Goal: Task Accomplishment & Management: Use online tool/utility

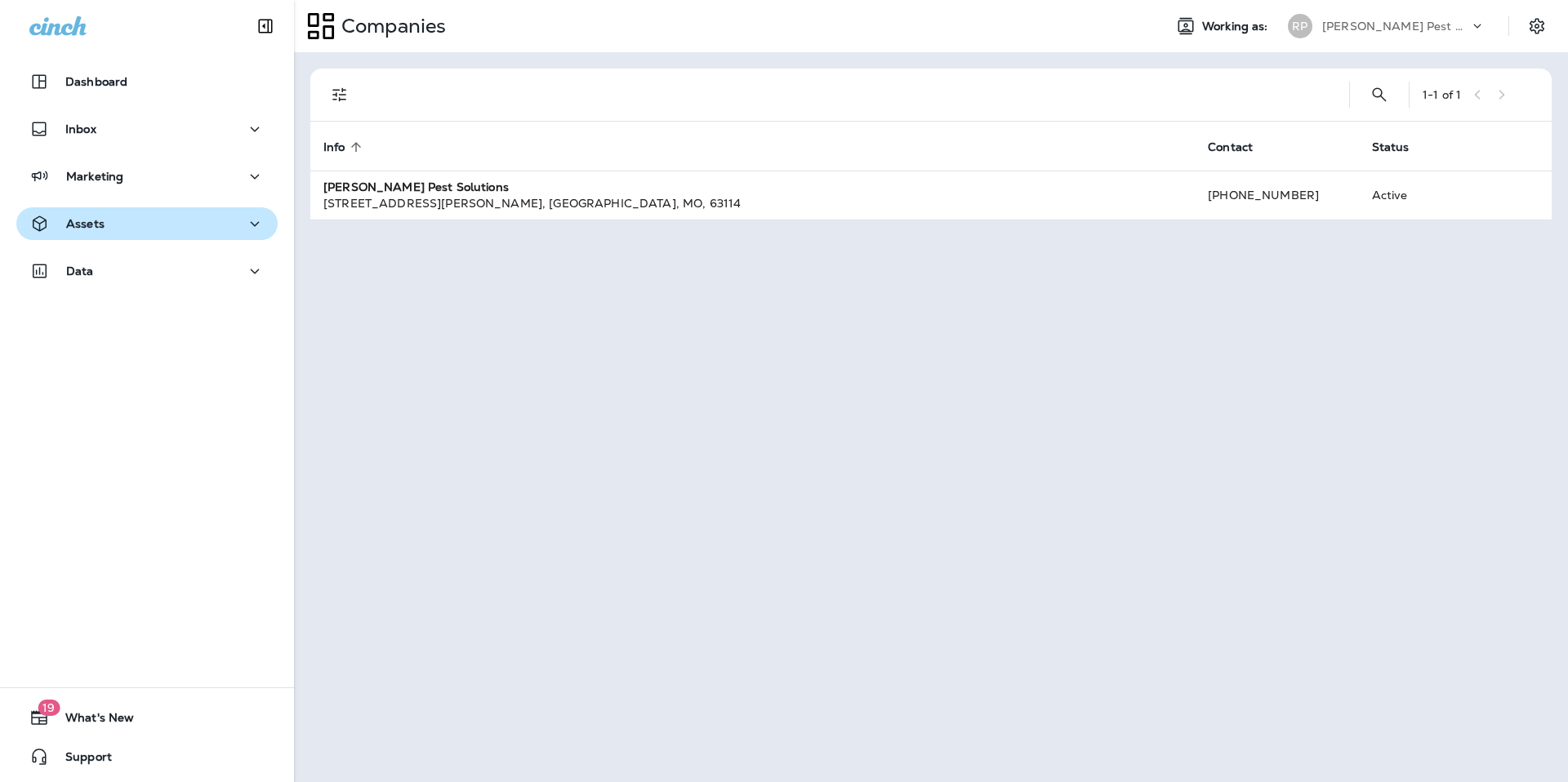
click at [148, 217] on div "Assets" at bounding box center [147, 223] width 235 height 20
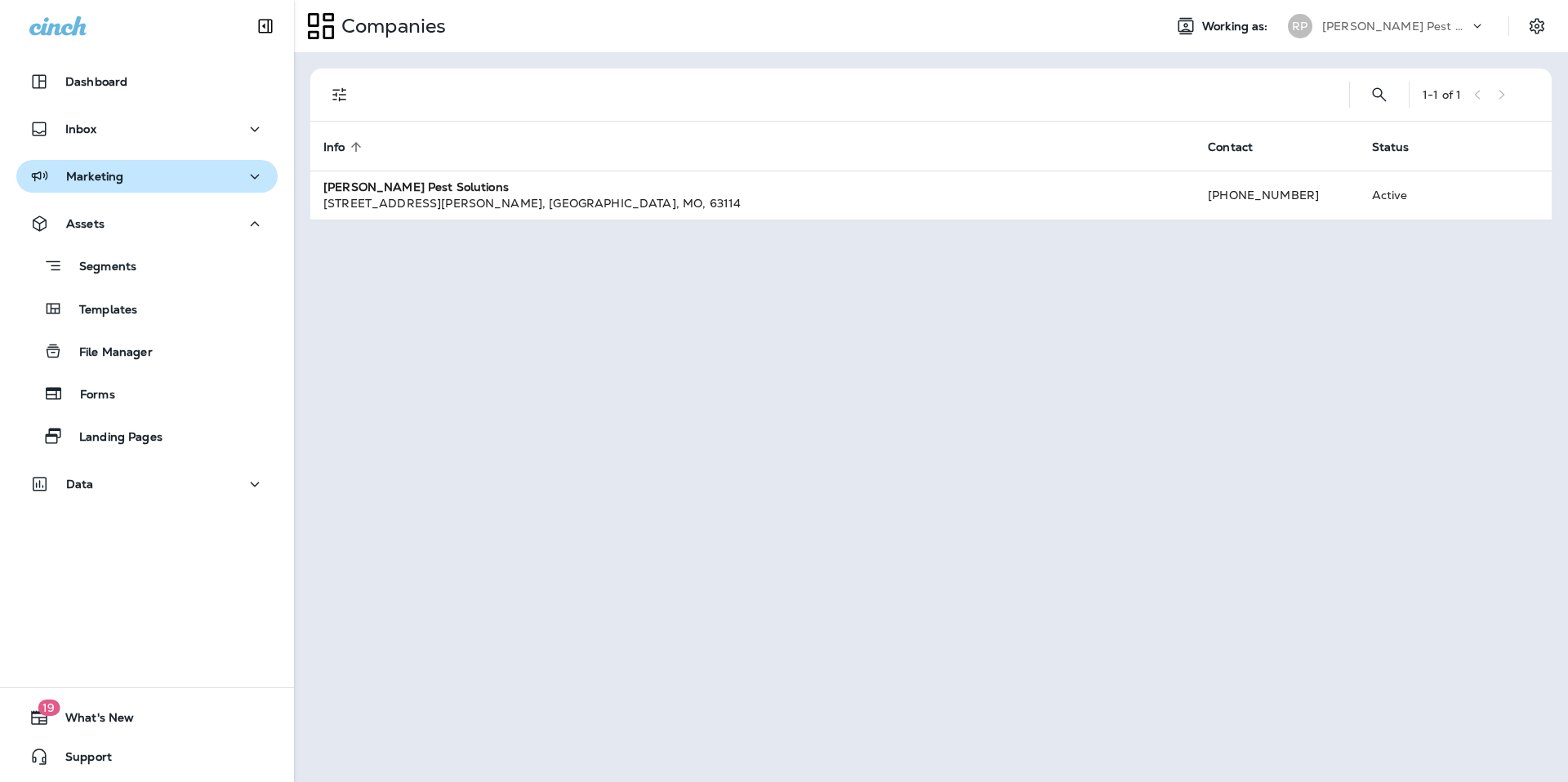
click at [136, 179] on div "Marketing" at bounding box center [147, 176] width 235 height 20
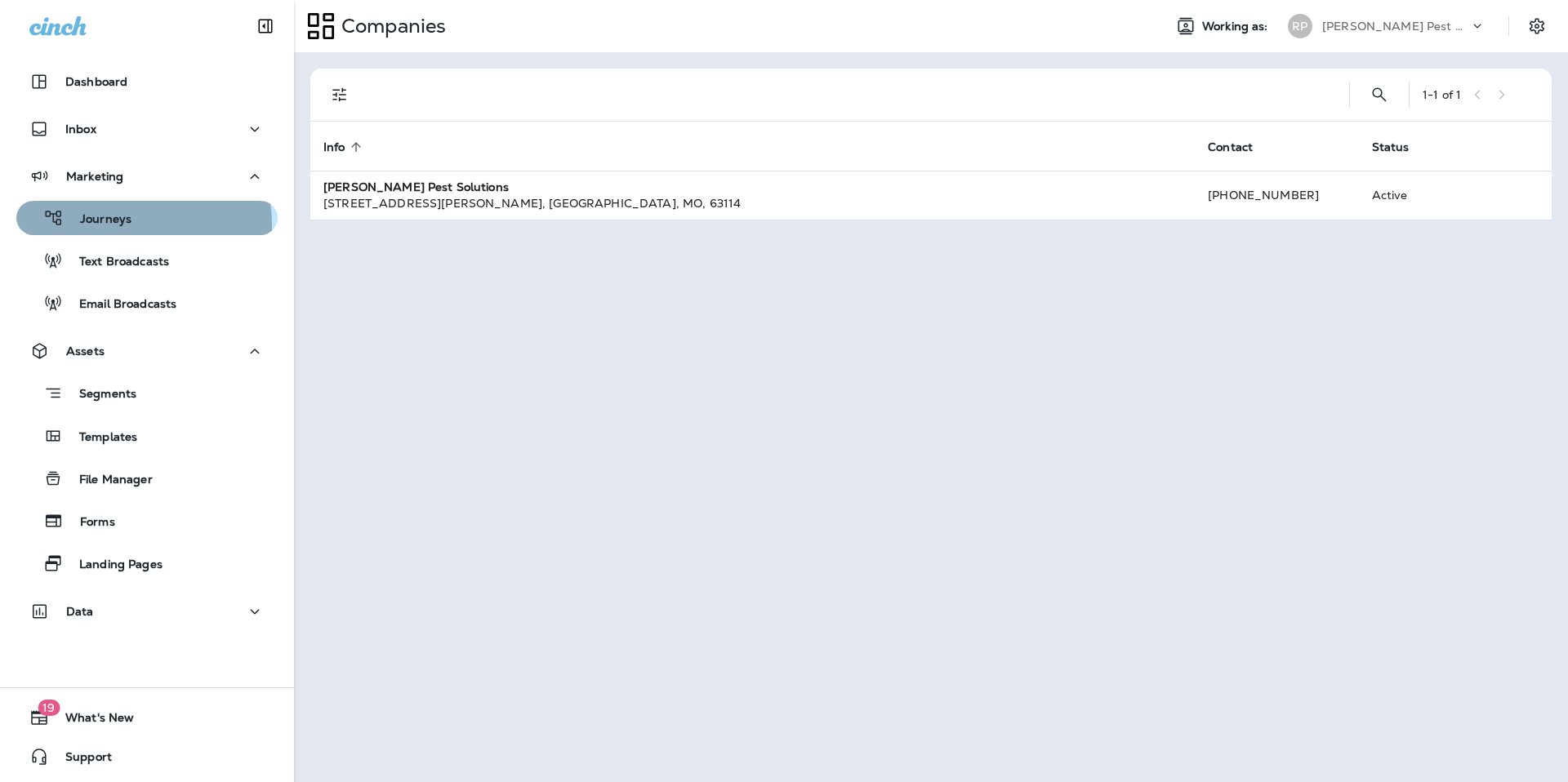
click at [134, 224] on div "Journeys" at bounding box center [147, 218] width 248 height 24
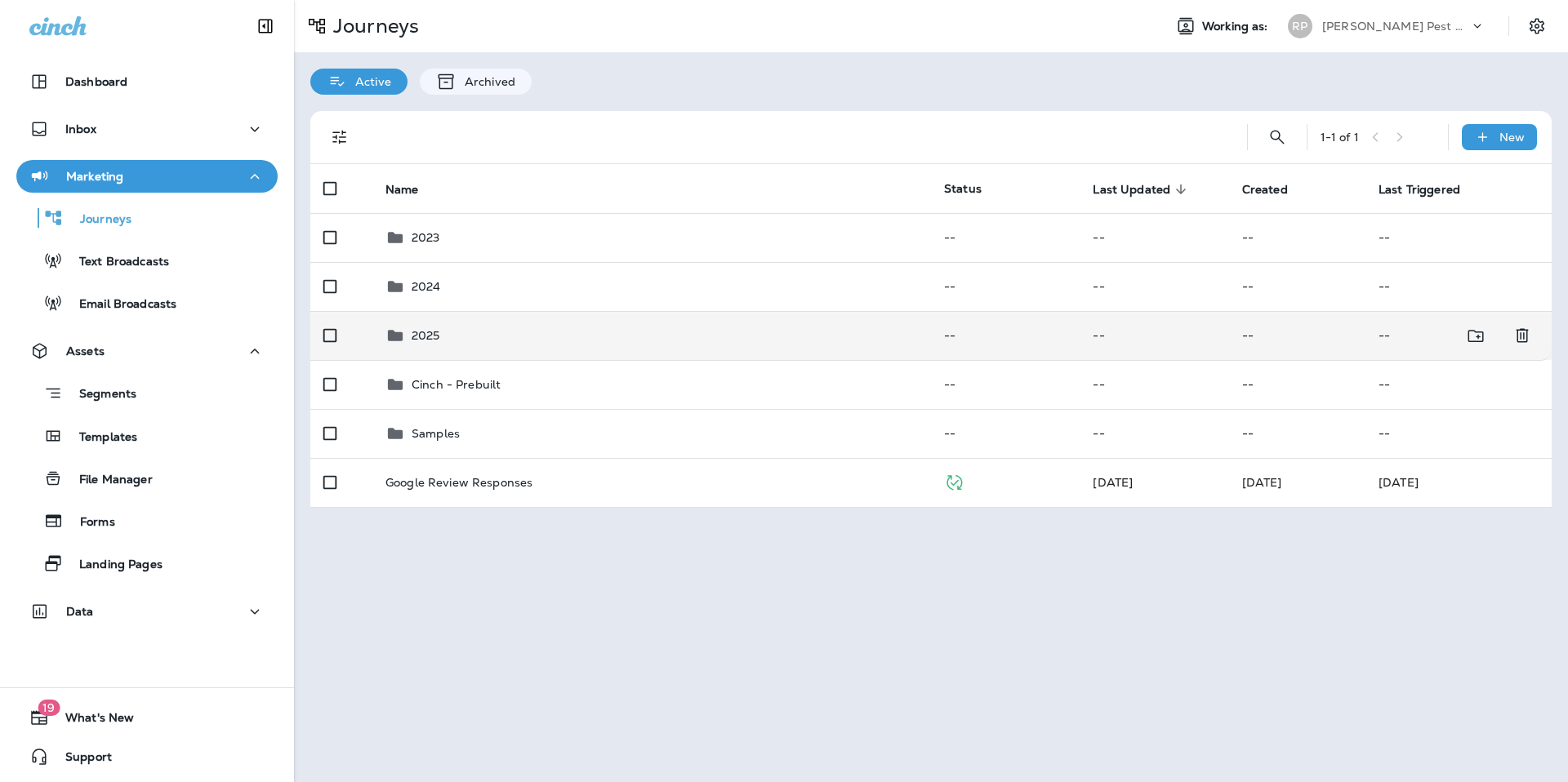
click at [437, 343] on div "2025" at bounding box center [426, 335] width 29 height 19
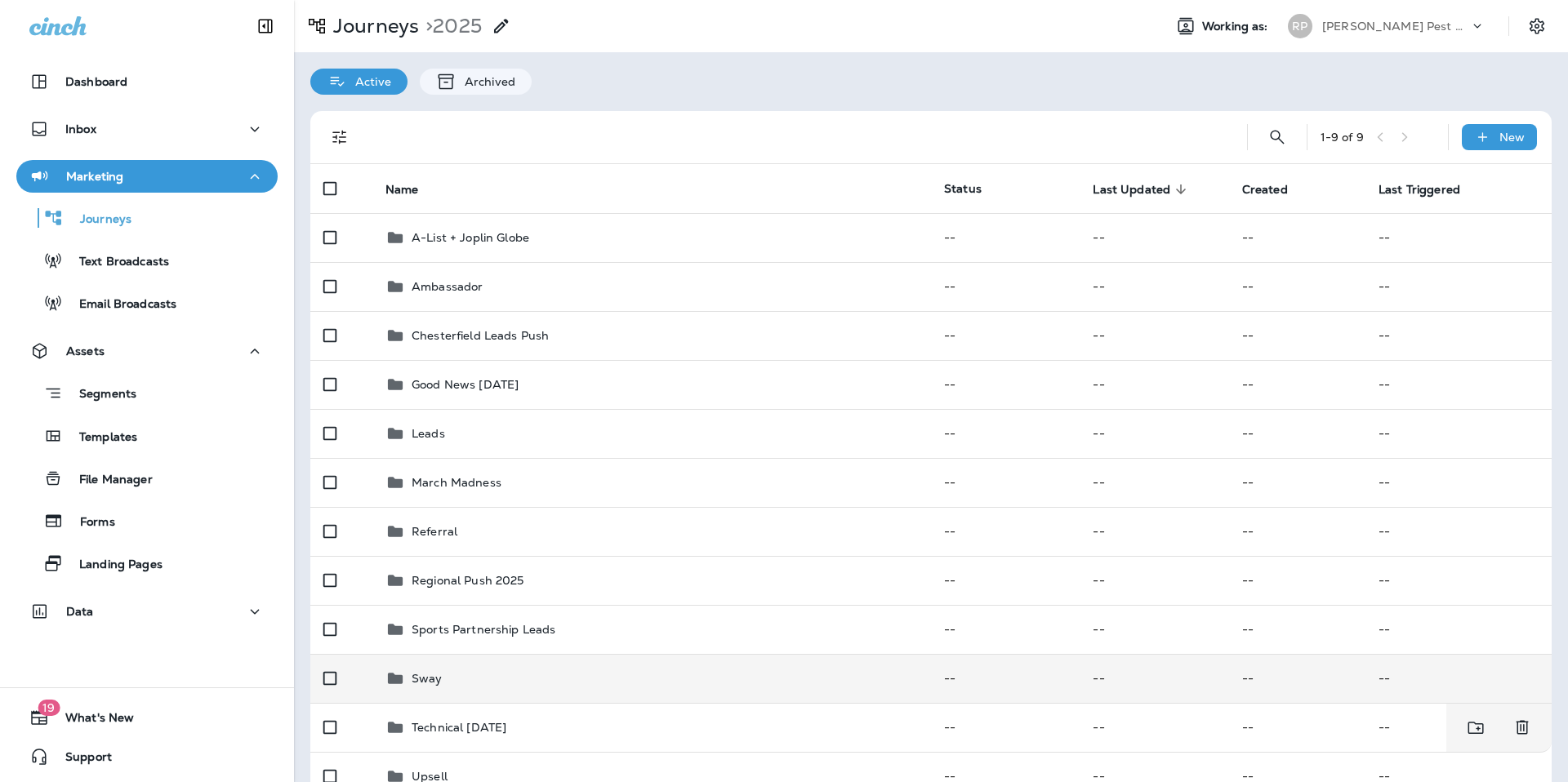
click at [429, 680] on p "Sway" at bounding box center [428, 678] width 31 height 13
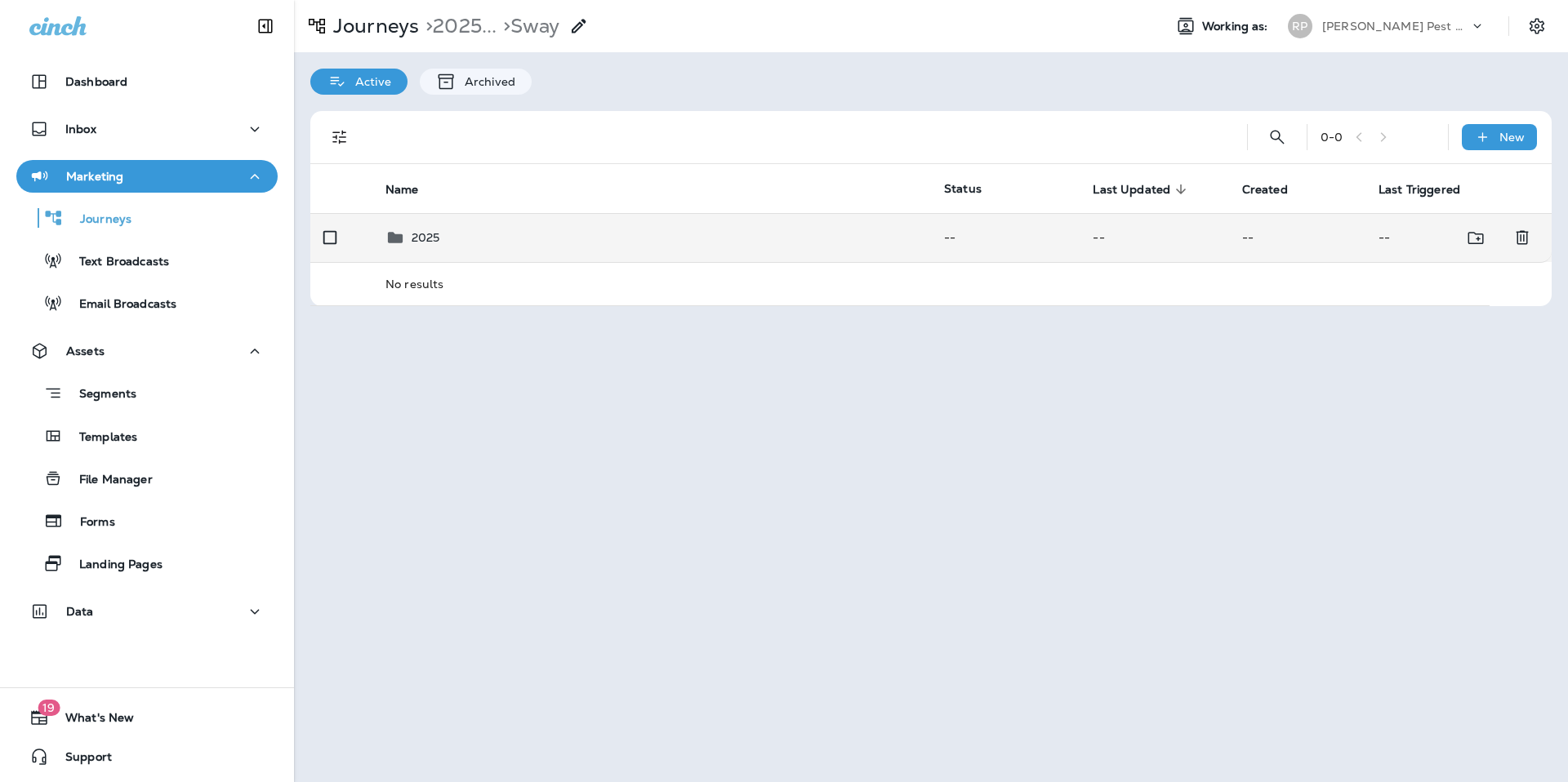
click at [489, 245] on div "2025" at bounding box center [652, 237] width 533 height 19
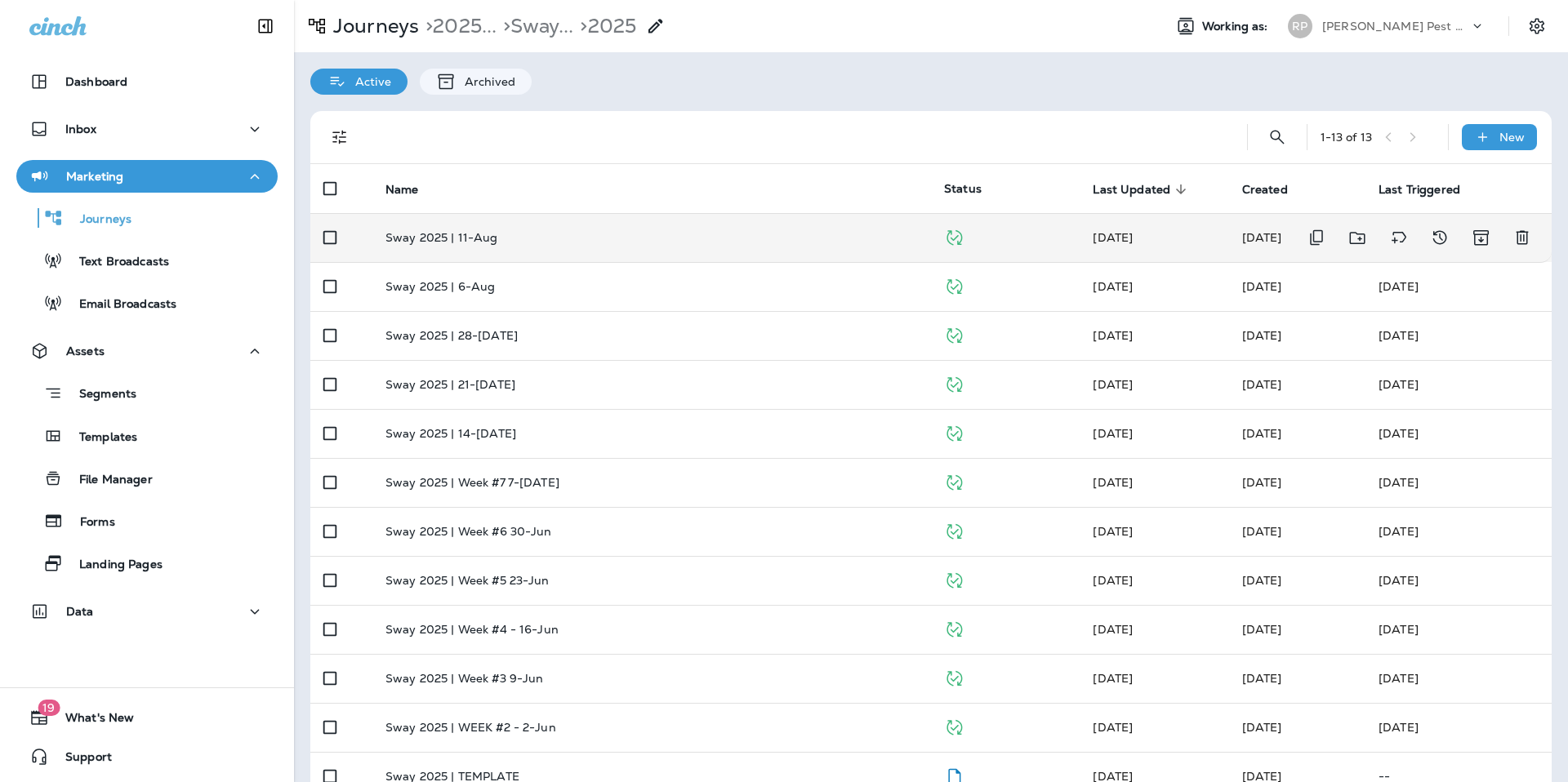
click at [469, 237] on p "Sway 2025 | 11-Aug" at bounding box center [442, 237] width 113 height 13
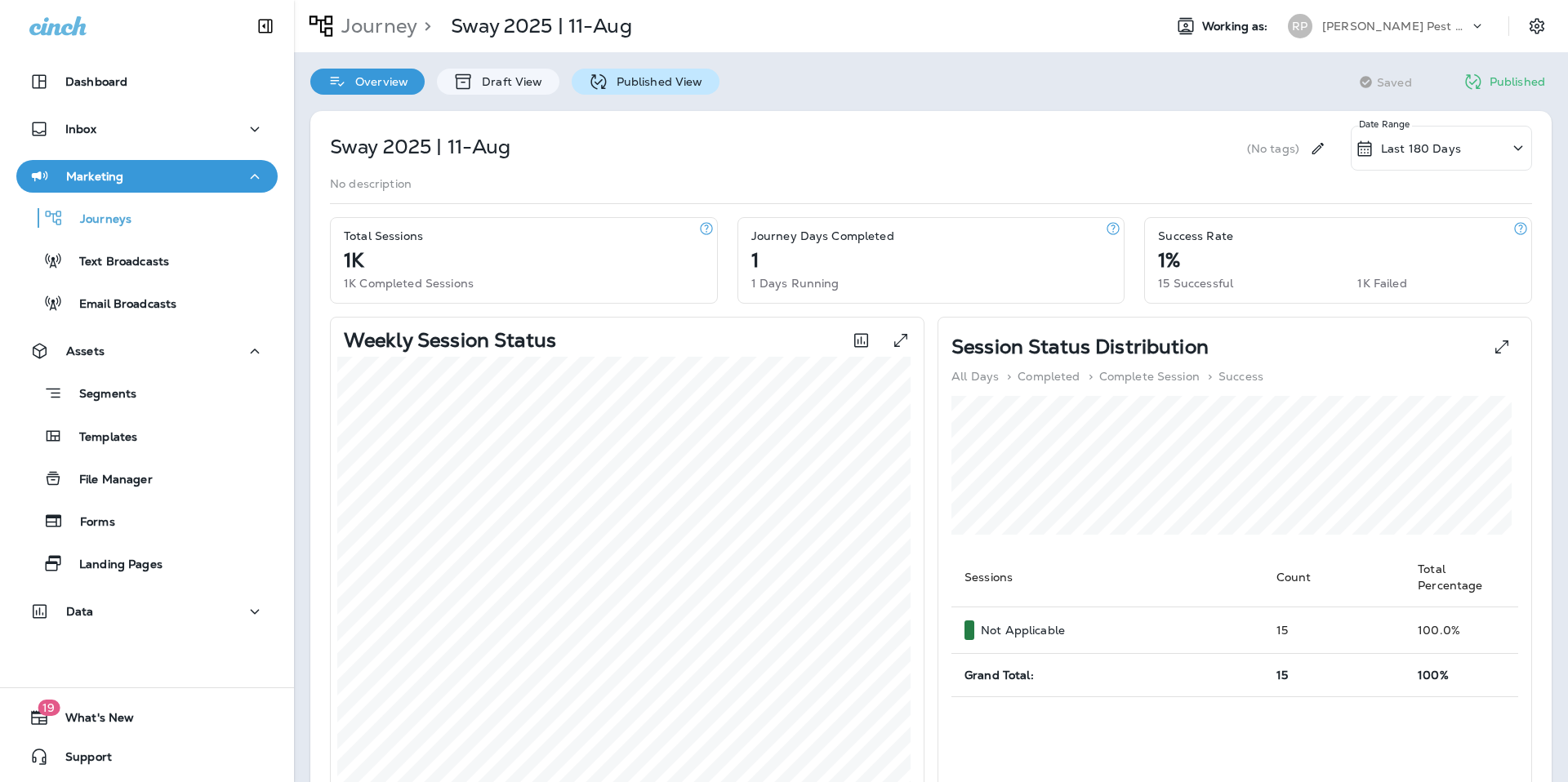
click at [602, 86] on icon at bounding box center [598, 81] width 20 height 20
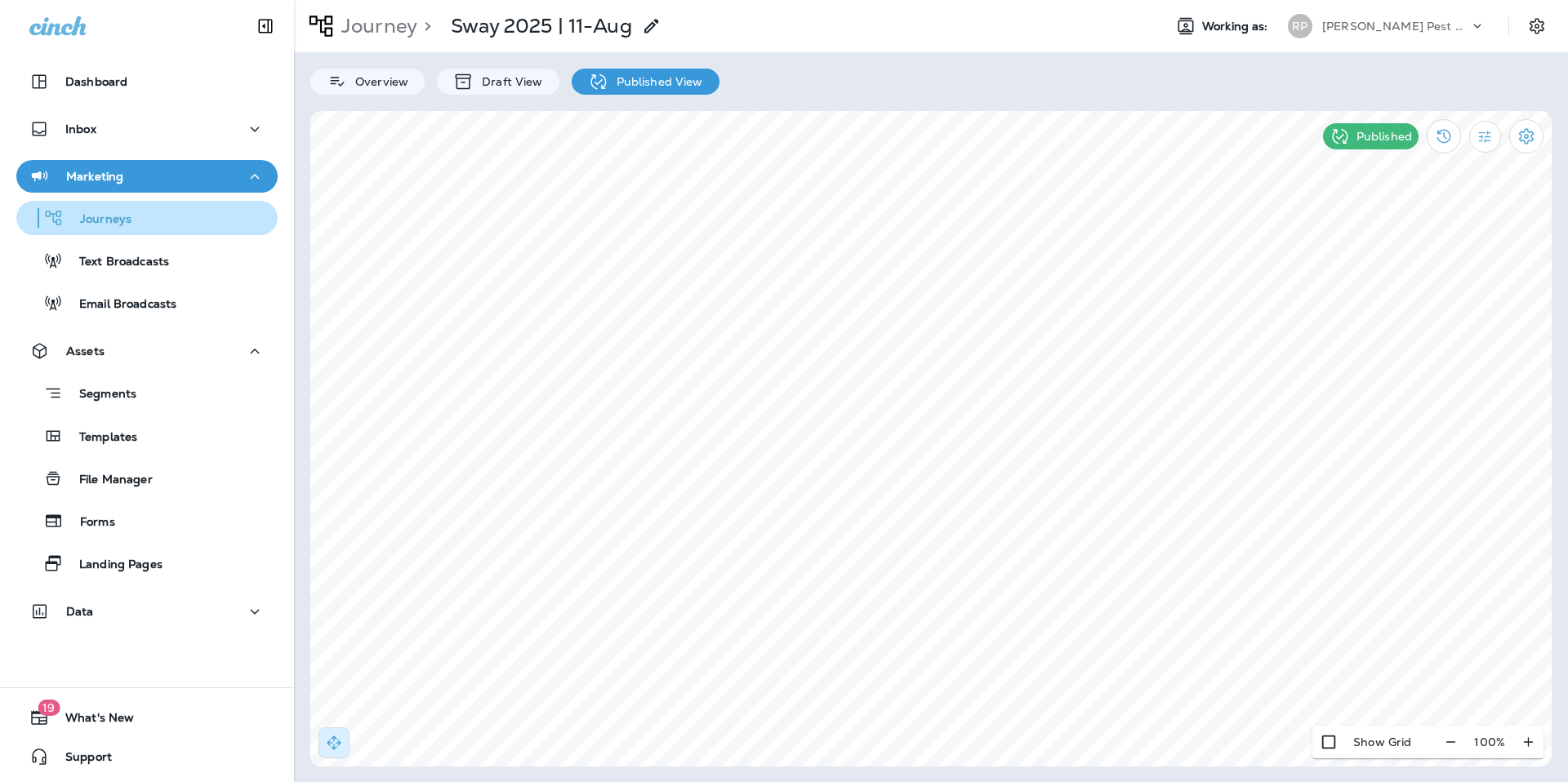
click at [141, 216] on div "Journeys" at bounding box center [147, 218] width 248 height 24
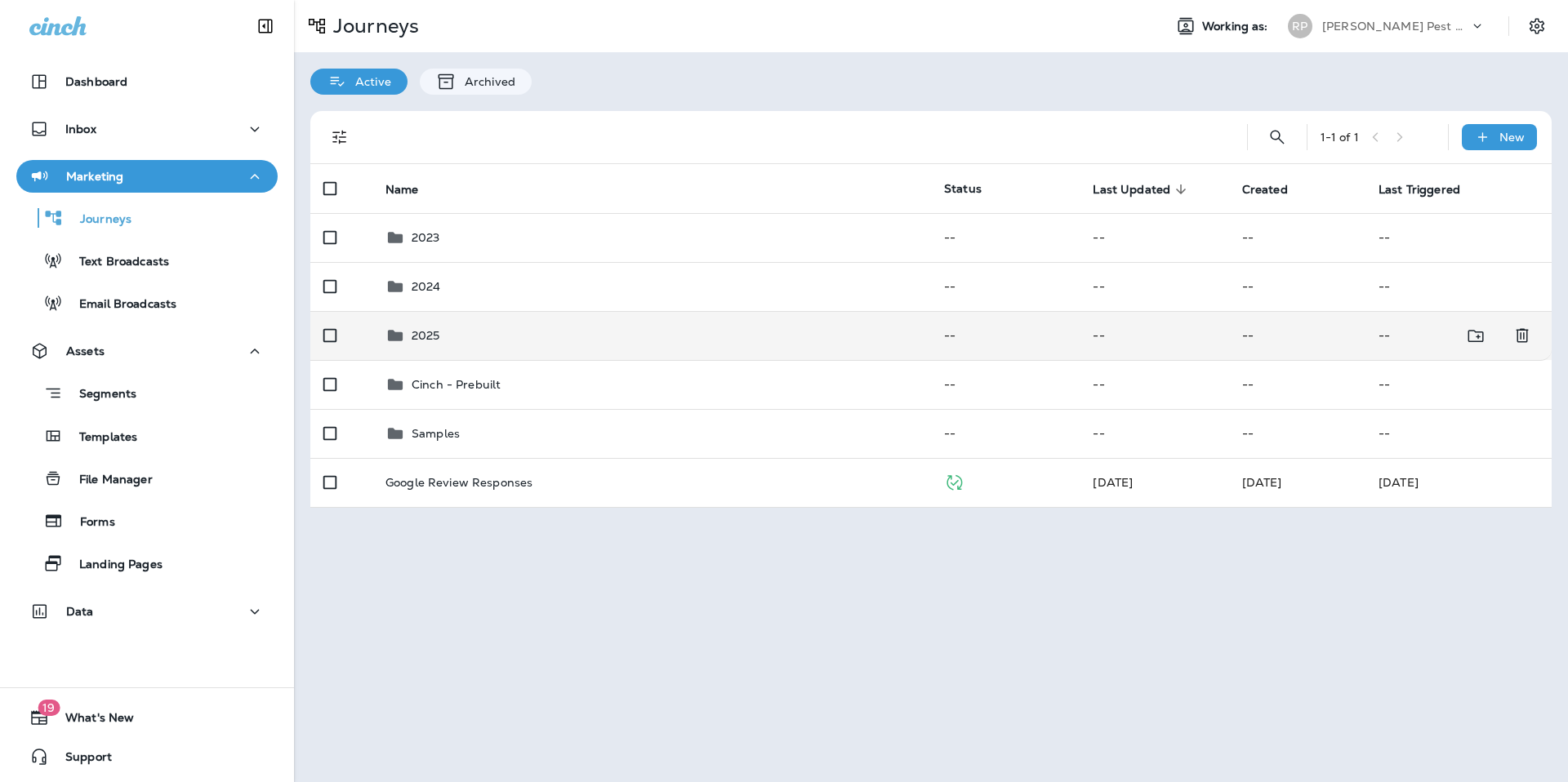
click at [536, 340] on div "2025" at bounding box center [652, 335] width 533 height 19
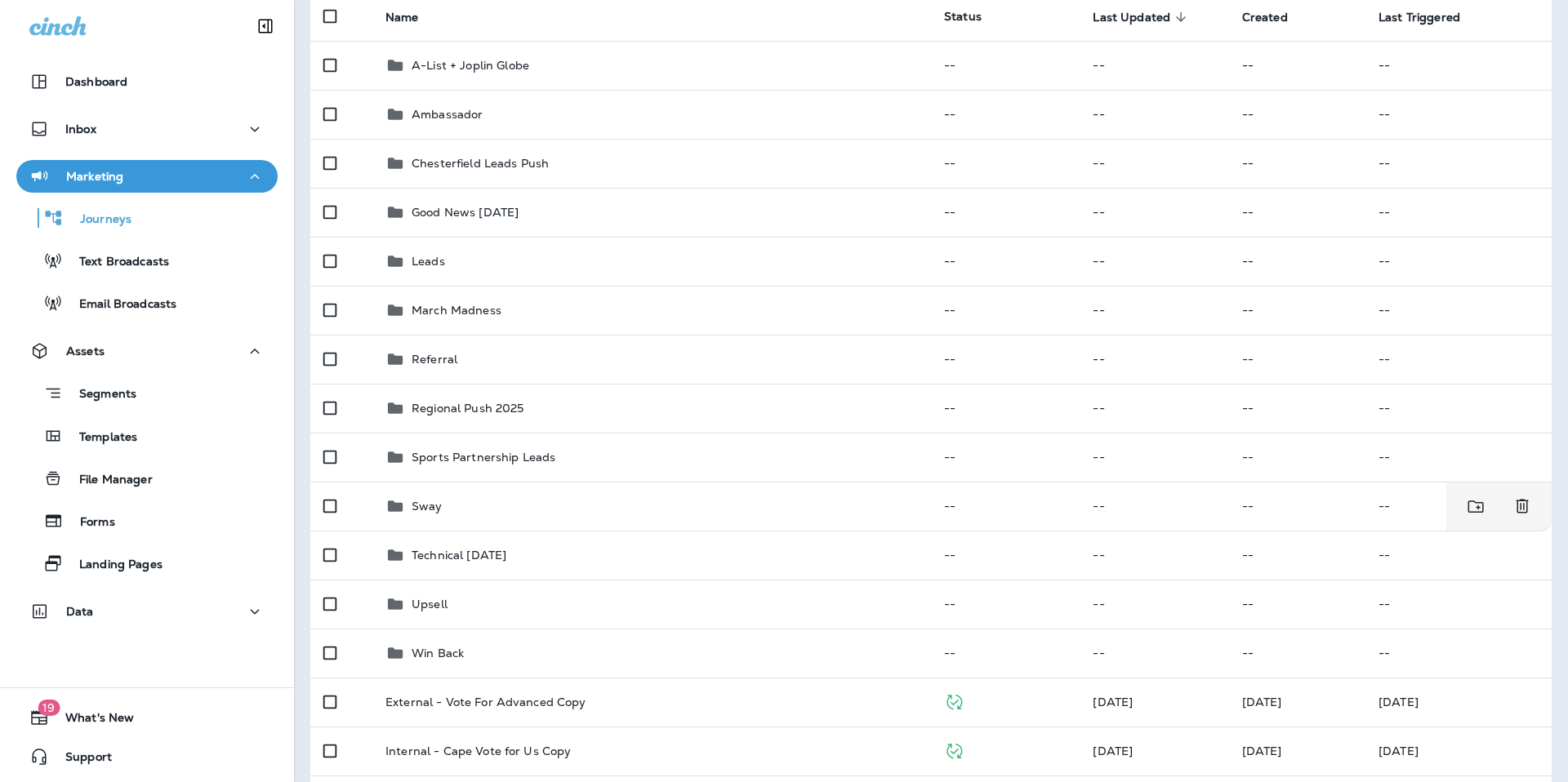
scroll to position [526, 0]
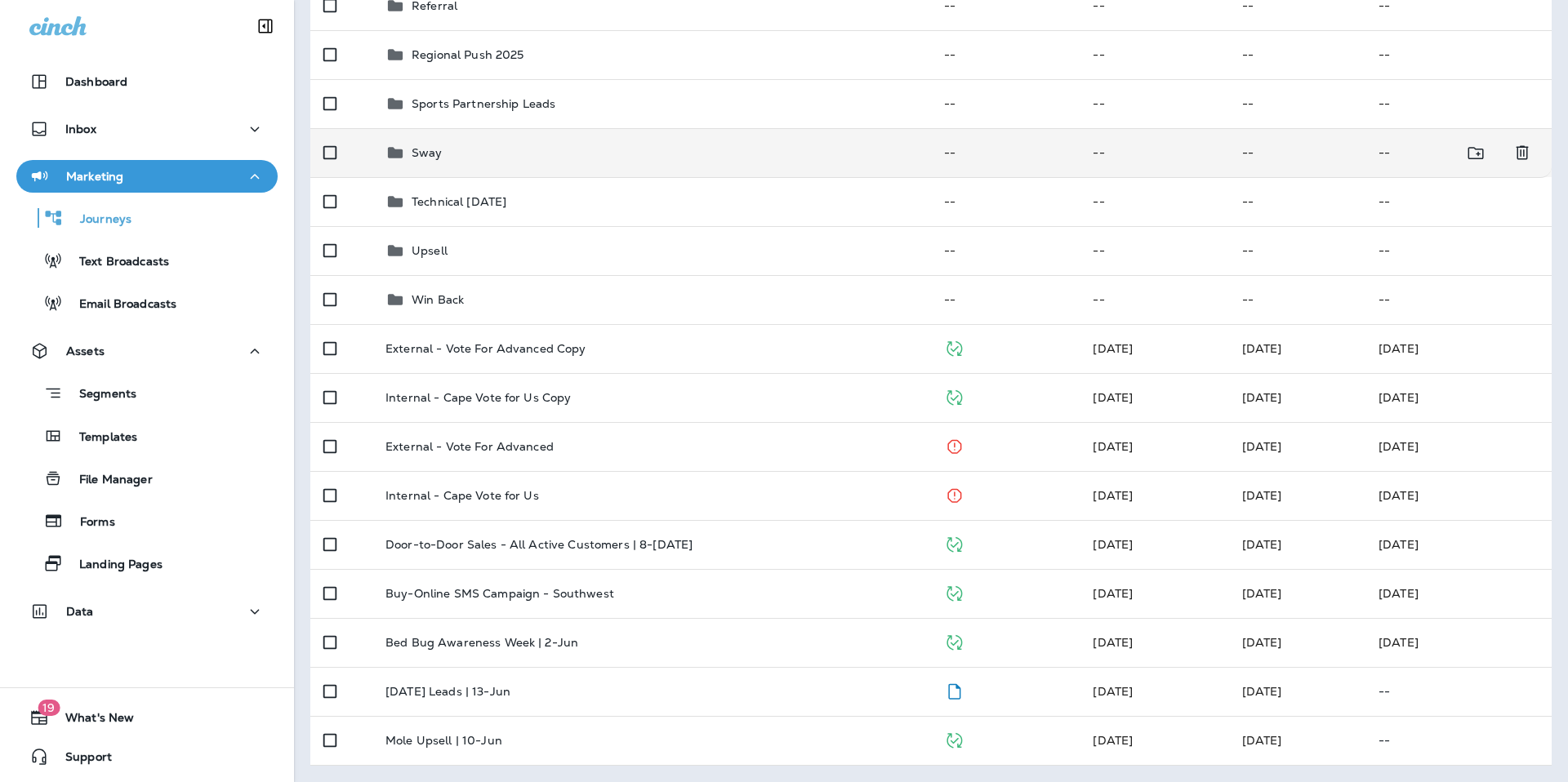
click at [447, 160] on div "Sway" at bounding box center [652, 153] width 533 height 19
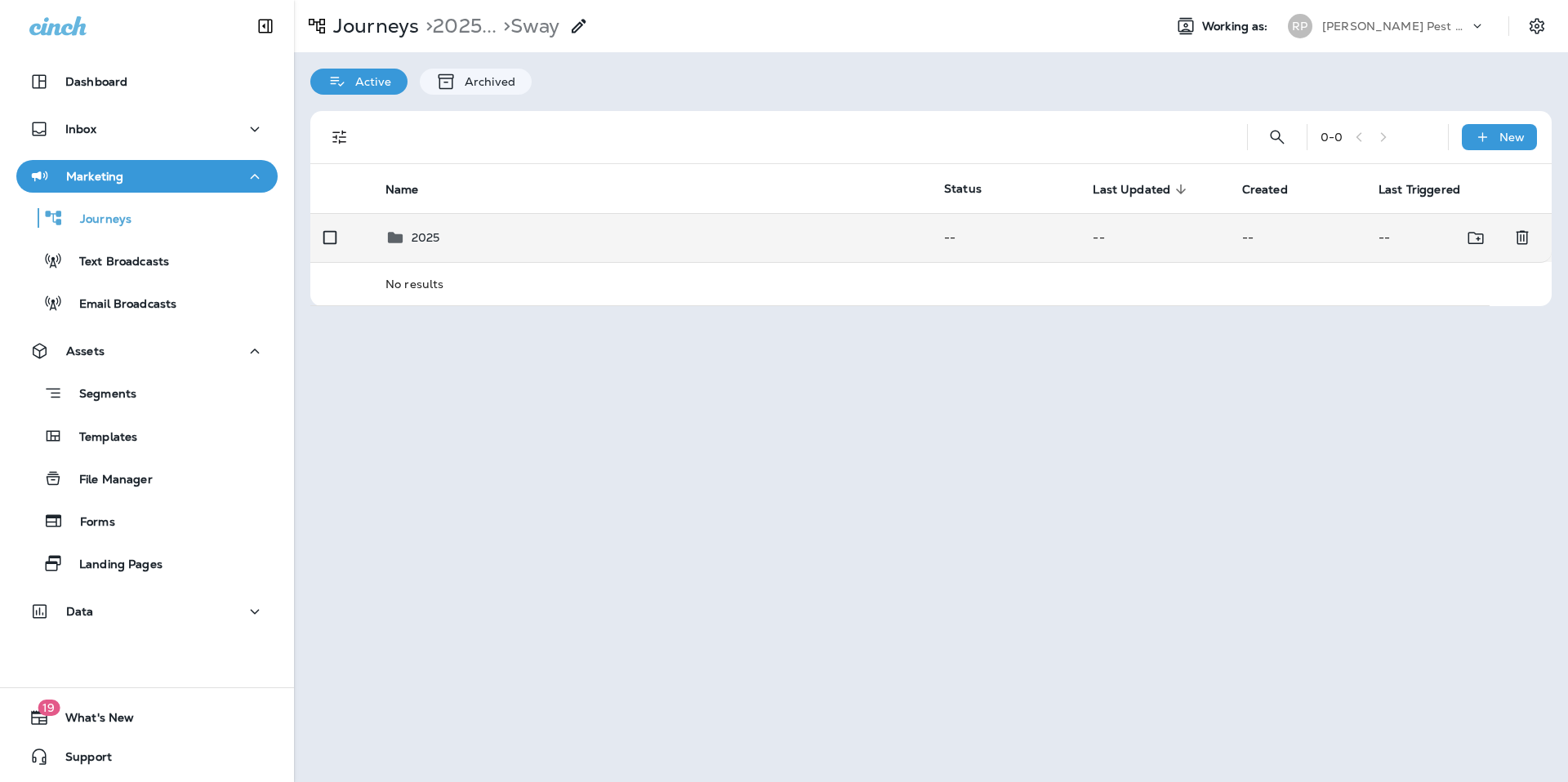
click at [433, 231] on p "2025" at bounding box center [426, 237] width 29 height 13
